Goal: Information Seeking & Learning: Learn about a topic

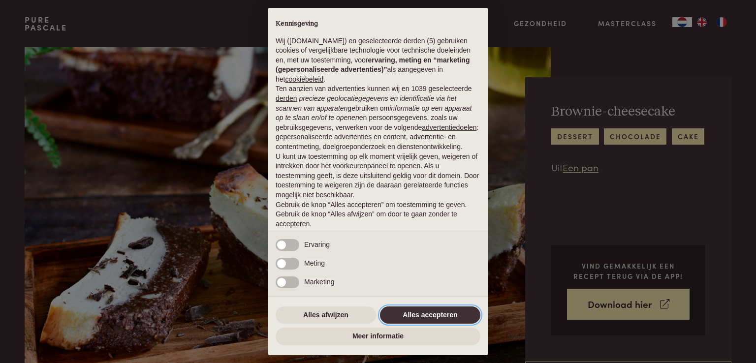
click at [445, 317] on button "Alles accepteren" at bounding box center [430, 316] width 100 height 18
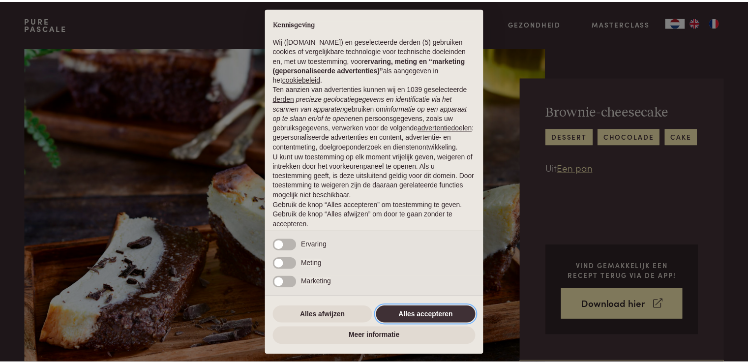
scroll to position [32, 0]
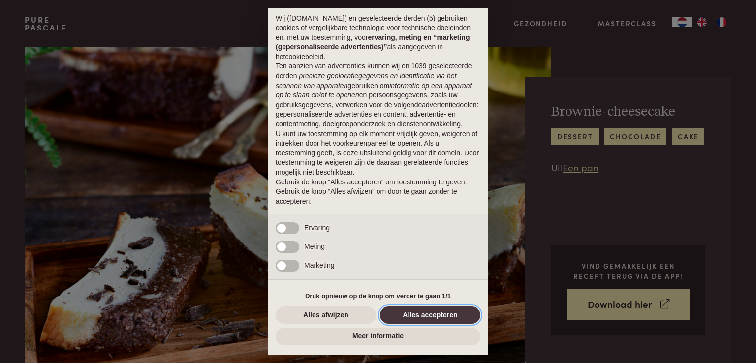
click at [445, 317] on button "Alles accepteren" at bounding box center [430, 316] width 100 height 18
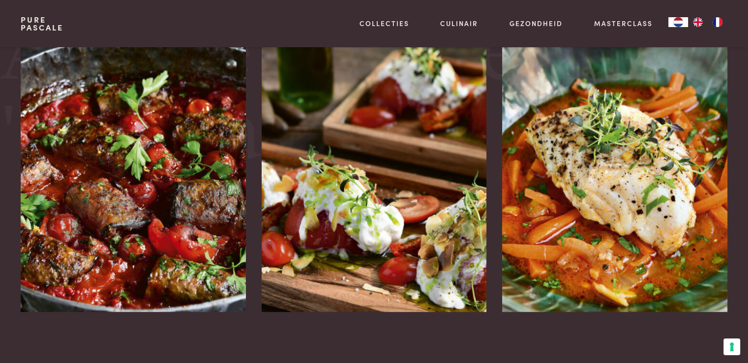
scroll to position [1759, 0]
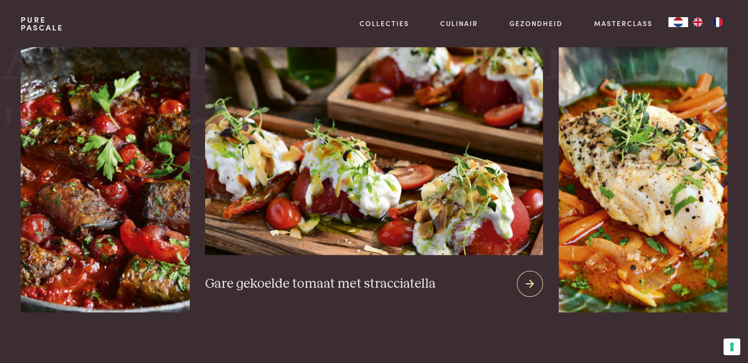
click at [367, 288] on h3 "Gare gekoelde tomaat met stracciatella" at bounding box center [320, 283] width 231 height 17
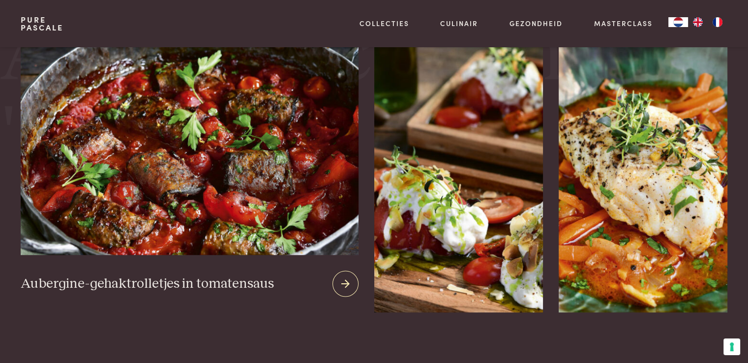
click at [197, 223] on img at bounding box center [190, 136] width 338 height 238
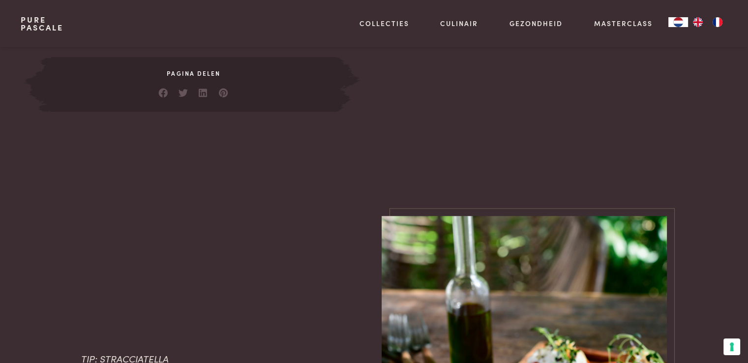
scroll to position [753, 0]
